Goal: Task Accomplishment & Management: Manage account settings

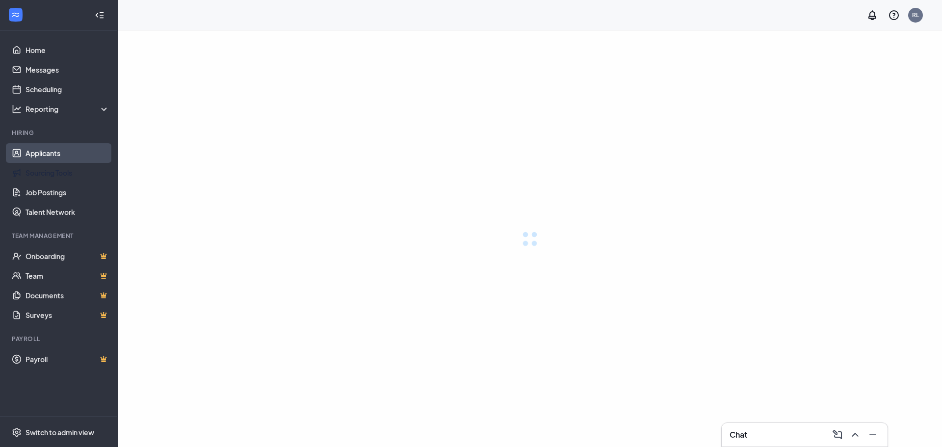
click at [62, 147] on link "Applicants" at bounding box center [68, 153] width 84 height 20
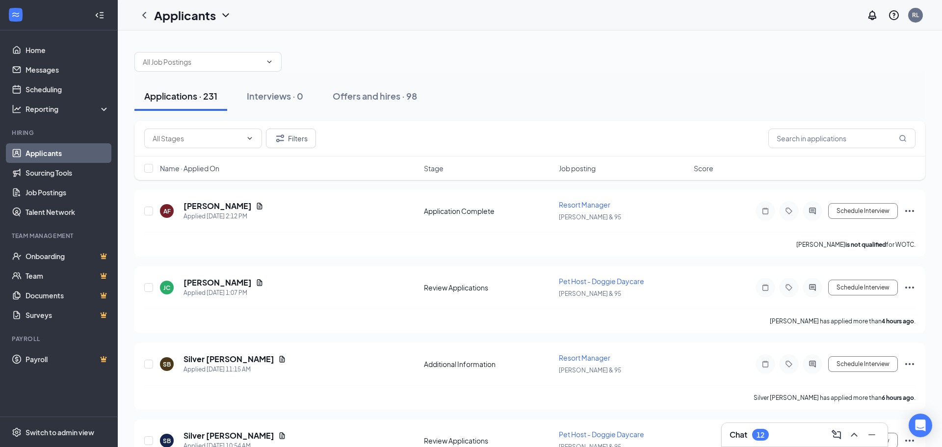
click at [797, 429] on div "Chat 12" at bounding box center [805, 435] width 150 height 16
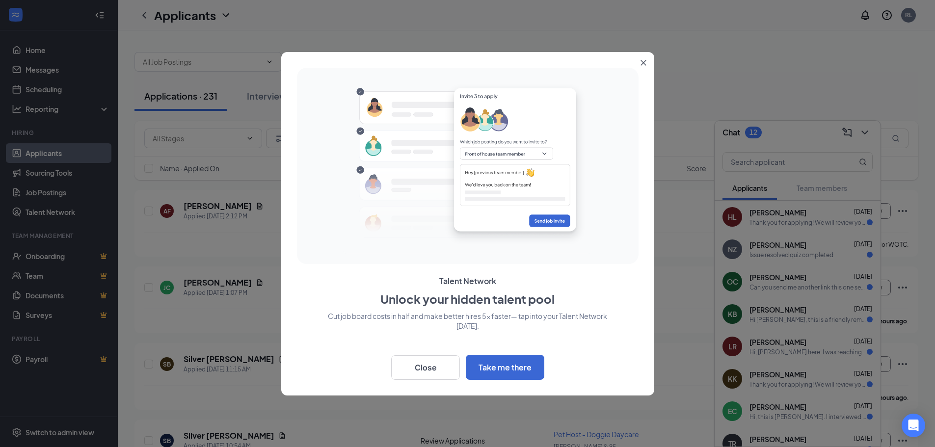
click at [642, 66] on button "Close" at bounding box center [645, 61] width 18 height 18
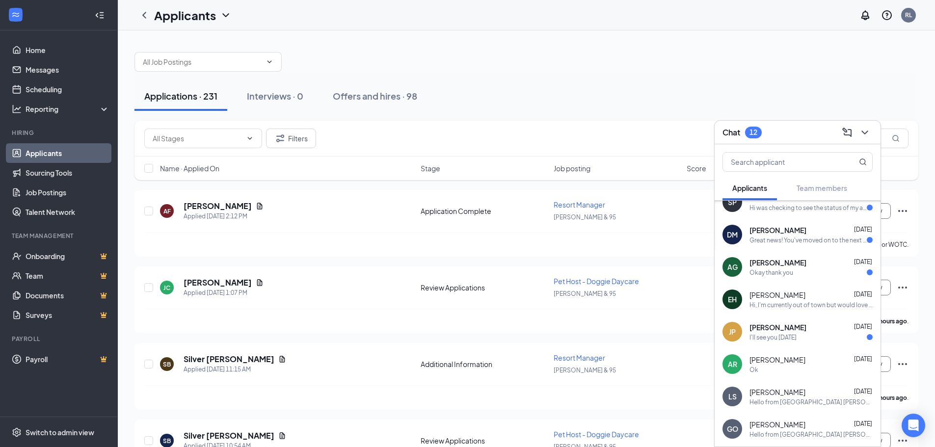
scroll to position [274, 0]
click at [790, 132] on div "Chat 12" at bounding box center [797, 132] width 150 height 15
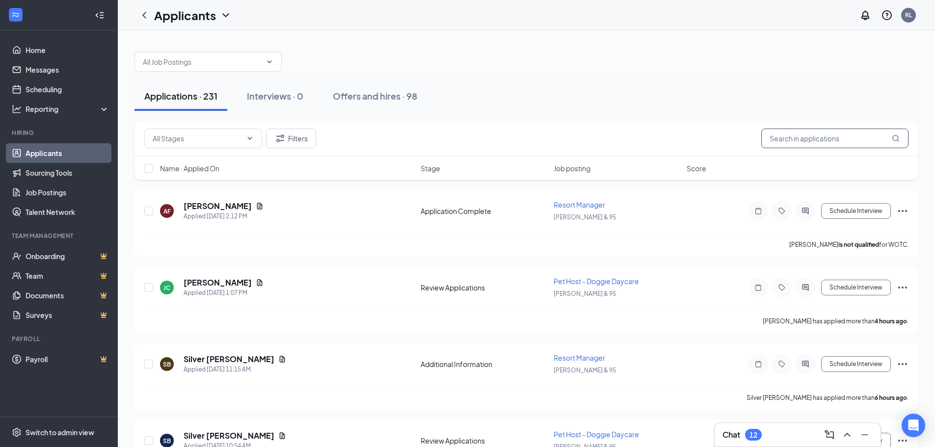
click at [797, 132] on input "text" at bounding box center [834, 139] width 147 height 20
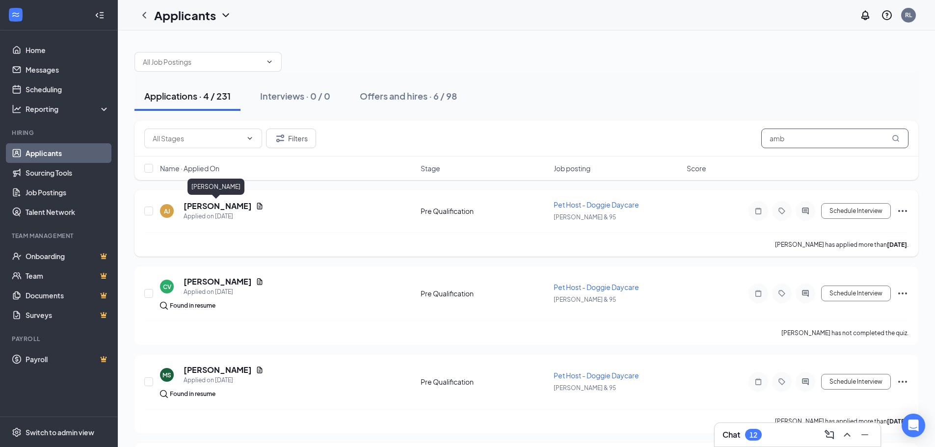
type input "amb"
click at [233, 204] on h5 "[PERSON_NAME]" at bounding box center [217, 206] width 68 height 11
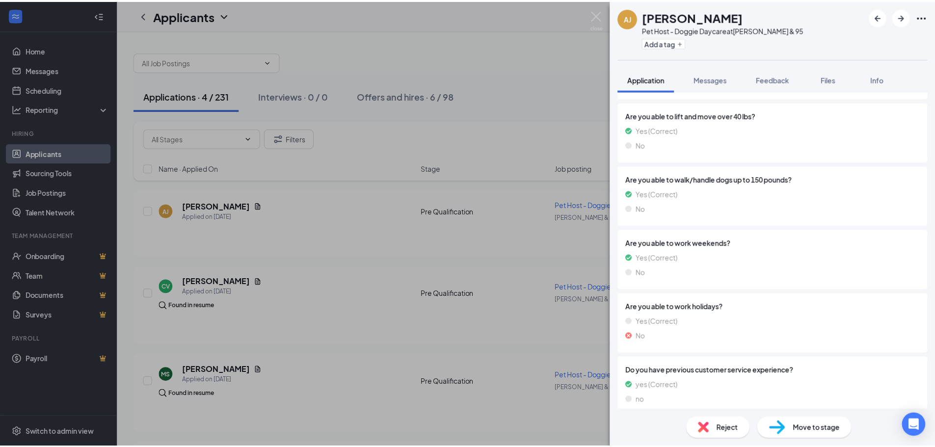
scroll to position [661, 0]
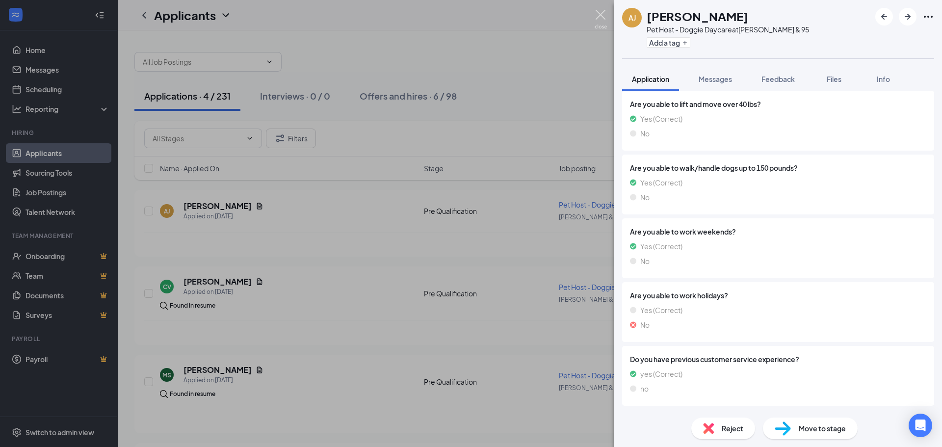
click at [605, 14] on img at bounding box center [601, 19] width 12 height 19
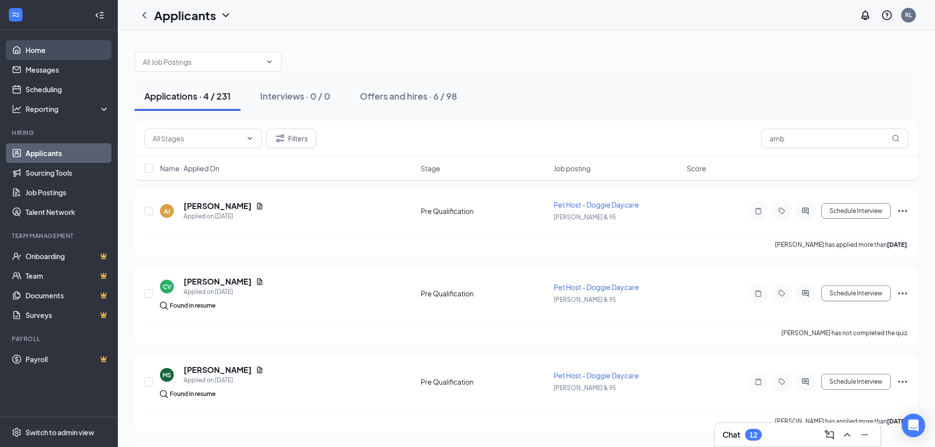
click at [54, 51] on link "Home" at bounding box center [68, 50] width 84 height 20
